Goal: Transaction & Acquisition: Purchase product/service

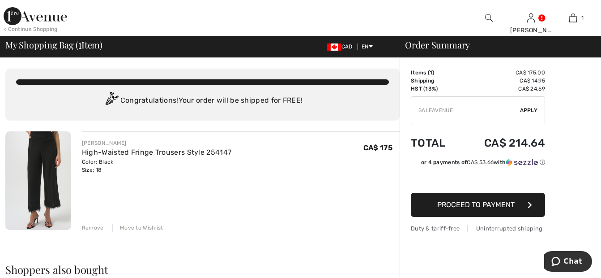
type input "SALEAVENUE"
click at [527, 110] on span "Apply" at bounding box center [529, 110] width 18 height 8
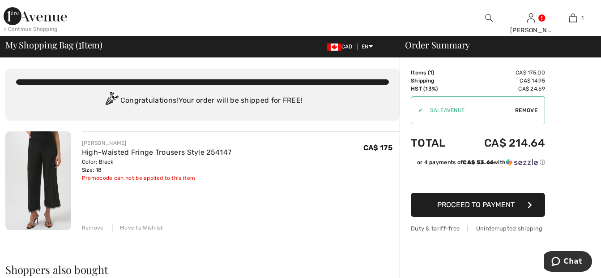
click at [523, 110] on span "Remove" at bounding box center [526, 110] width 22 height 8
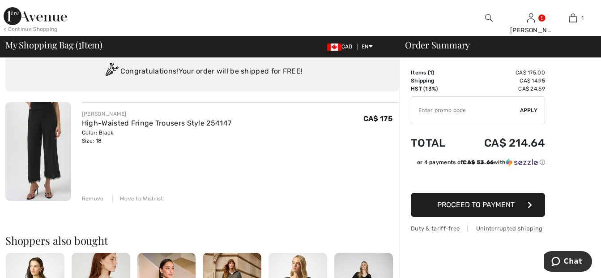
scroll to position [33, 0]
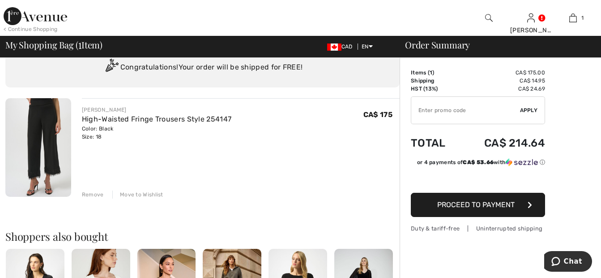
click at [504, 204] on span "Proceed to Payment" at bounding box center [476, 204] width 77 height 9
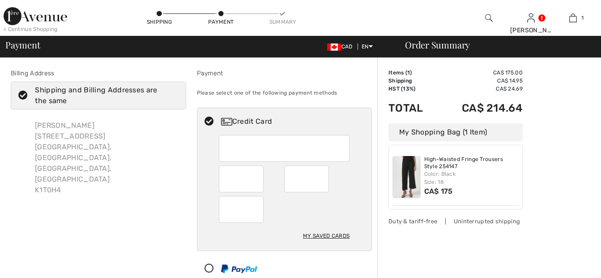
checkbox input "true"
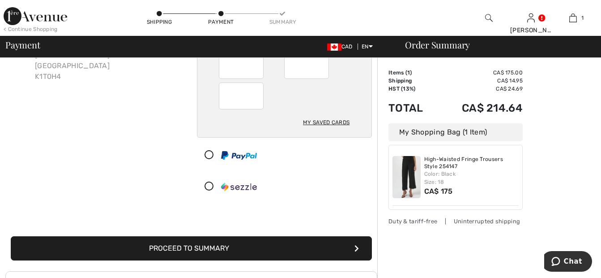
scroll to position [137, 0]
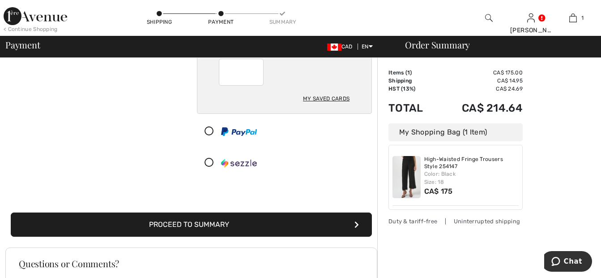
click at [294, 219] on button "Proceed to Summary" at bounding box center [191, 224] width 361 height 24
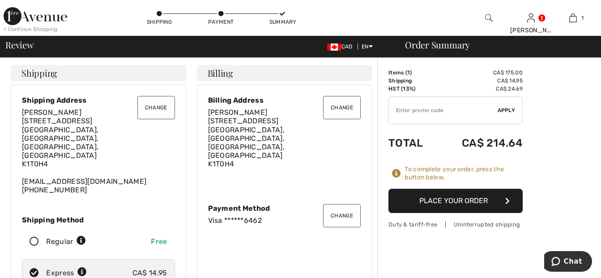
click at [475, 198] on button "Place Your Order" at bounding box center [456, 201] width 134 height 24
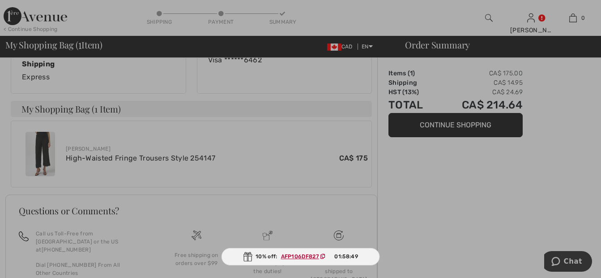
scroll to position [308, 0]
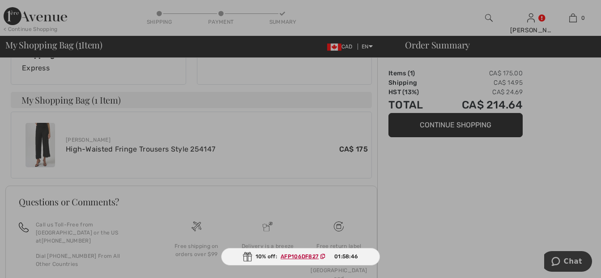
click at [120, 145] on div at bounding box center [300, 139] width 601 height 278
click at [48, 116] on div at bounding box center [300, 139] width 601 height 278
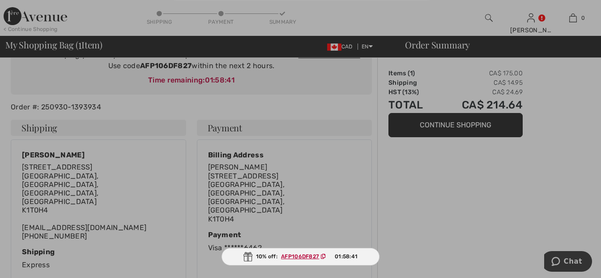
scroll to position [77, 0]
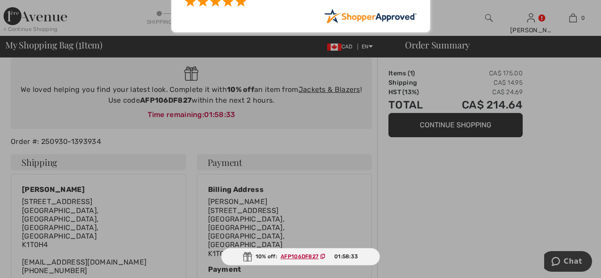
click at [240, 1] on span at bounding box center [241, 1] width 11 height 11
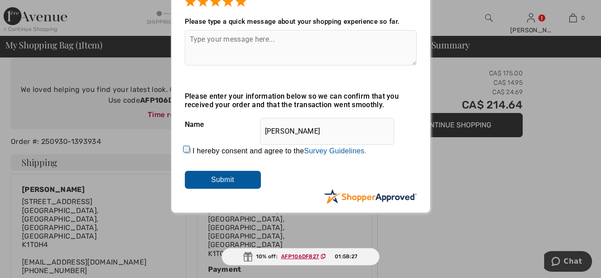
click at [187, 147] on input "I hereby consent and agree to the By submitting a review, you grant permission …" at bounding box center [188, 150] width 6 height 6
checkbox input "true"
click at [209, 180] on input "Submit" at bounding box center [223, 180] width 76 height 18
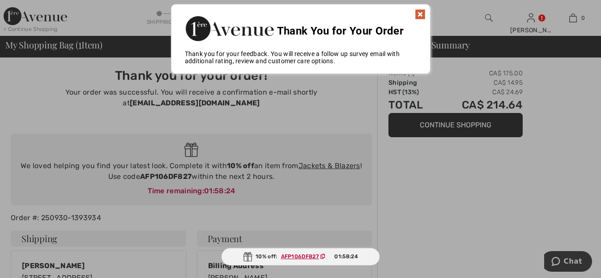
scroll to position [0, 0]
click at [482, 177] on div at bounding box center [300, 139] width 601 height 278
click at [420, 14] on img at bounding box center [420, 14] width 11 height 11
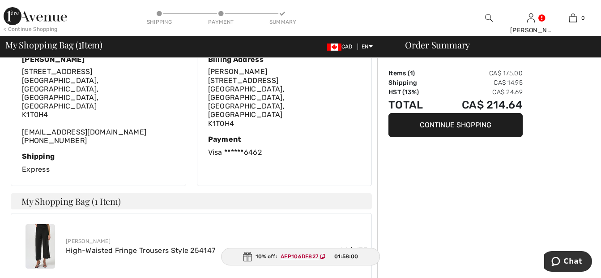
scroll to position [214, 0]
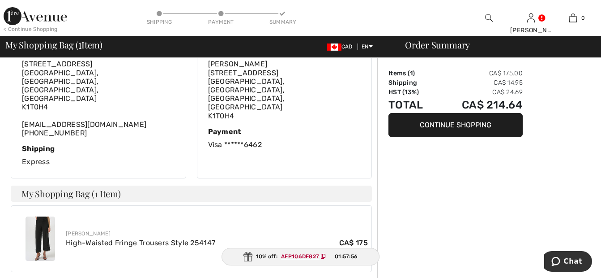
click at [43, 217] on img at bounding box center [41, 238] width 30 height 44
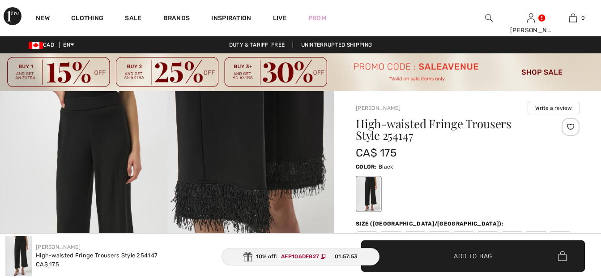
checkbox input "true"
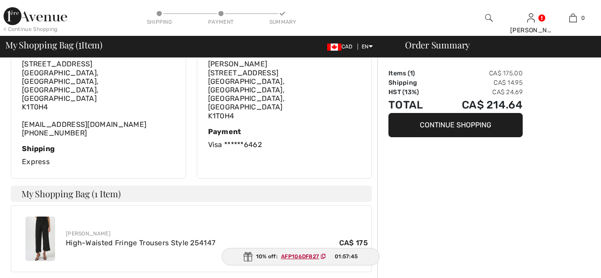
checkbox input "true"
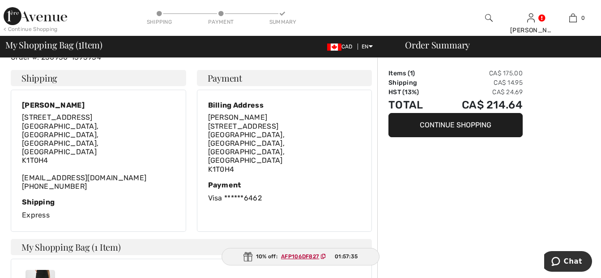
scroll to position [158, 0]
